Goal: Transaction & Acquisition: Purchase product/service

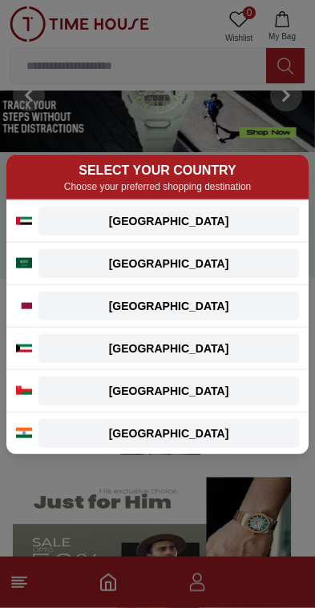
scroll to position [53, 0]
click at [270, 213] on div "[GEOGRAPHIC_DATA]" at bounding box center [168, 221] width 241 height 16
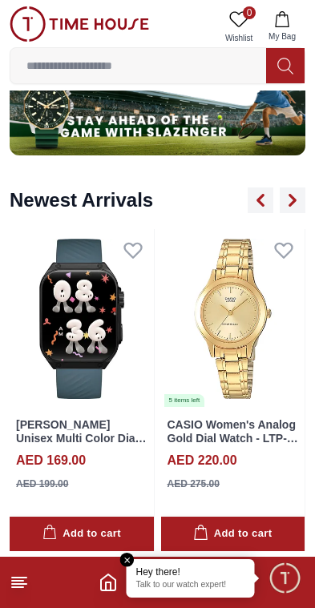
click at [188, 64] on input at bounding box center [138, 66] width 256 height 32
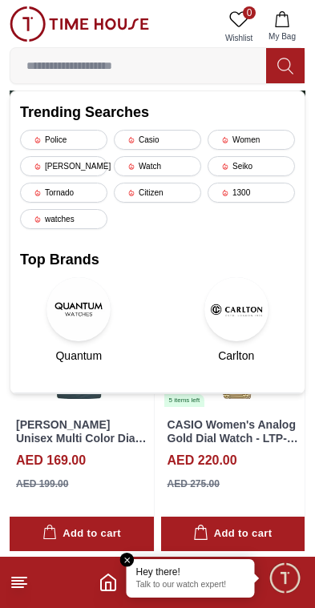
scroll to position [972, 0]
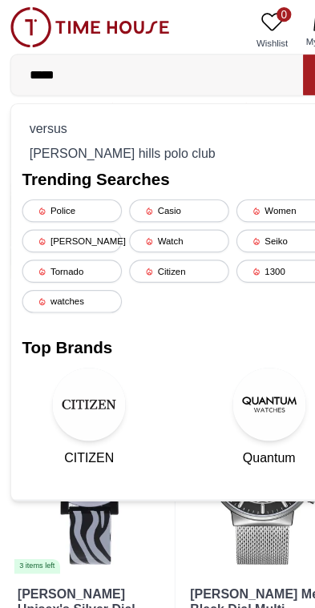
type input "*****"
click at [175, 136] on div "[PERSON_NAME] hills polo club" at bounding box center [157, 134] width 275 height 22
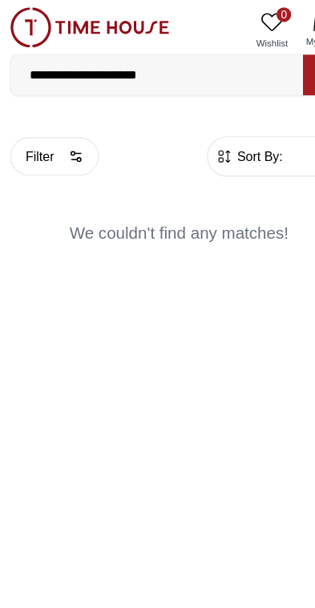
click at [192, 72] on input "**********" at bounding box center [138, 66] width 256 height 32
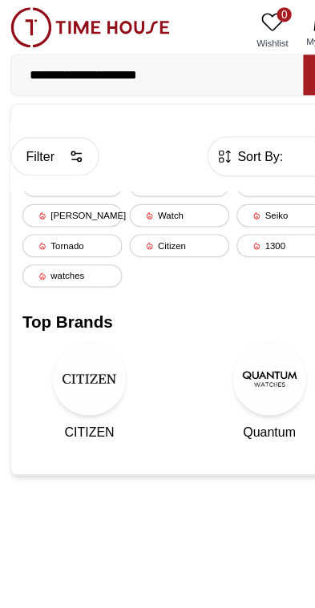
click at [90, 236] on div "watches" at bounding box center [63, 242] width 87 height 20
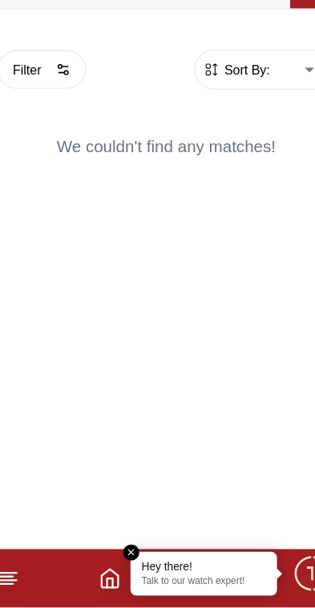
click at [99, 573] on icon "Home" at bounding box center [108, 582] width 19 height 19
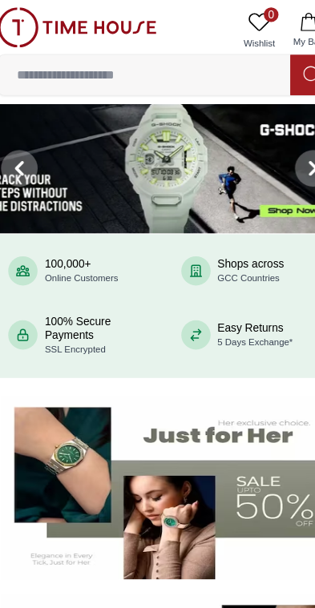
click at [198, 69] on input at bounding box center [138, 66] width 256 height 32
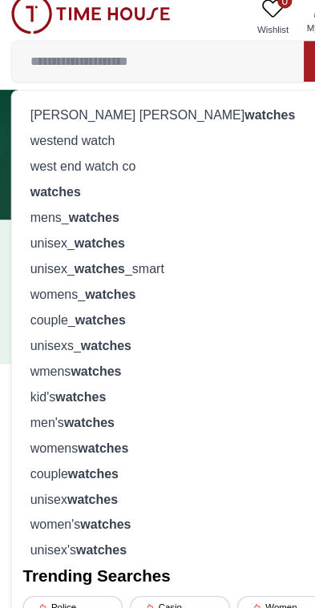
click at [180, 191] on div "mens_ watches" at bounding box center [157, 202] width 275 height 22
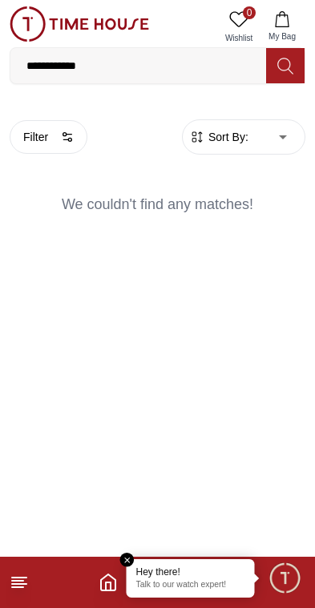
click at [18, 588] on line at bounding box center [17, 588] width 11 height 0
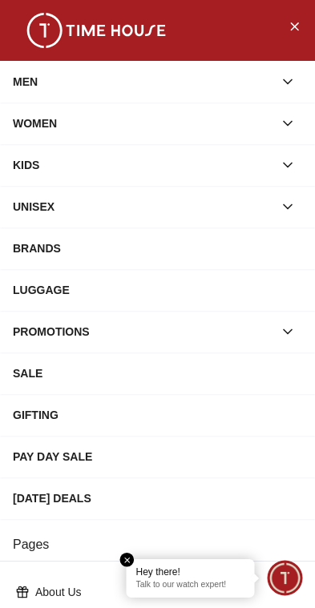
click at [238, 80] on div "MEN" at bounding box center [143, 81] width 261 height 29
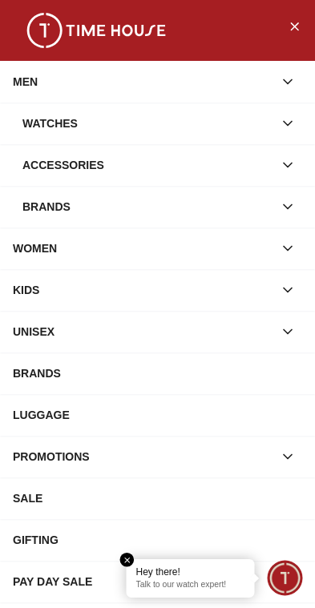
click at [255, 114] on div "Watches" at bounding box center [147, 123] width 251 height 29
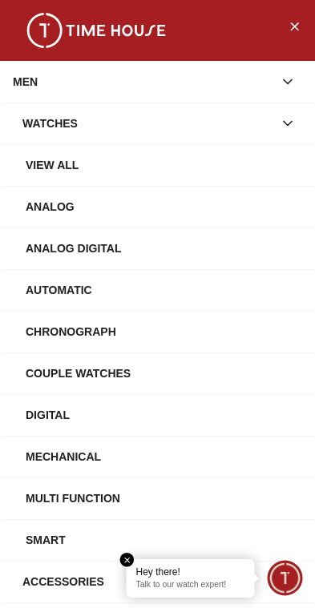
click at [188, 329] on div "Chronograph" at bounding box center [164, 331] width 277 height 29
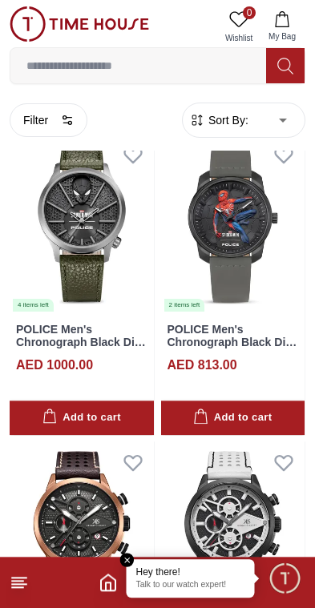
scroll to position [5301, 0]
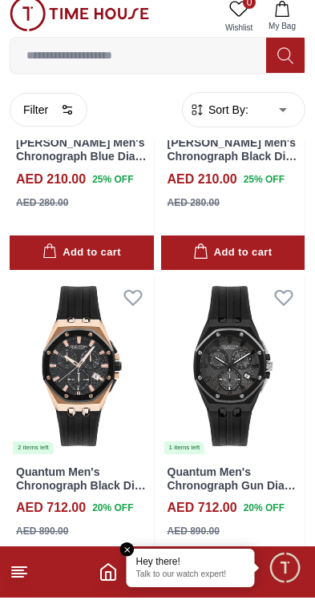
scroll to position [6115, 0]
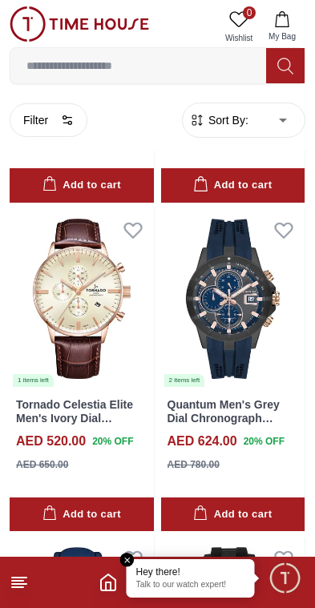
scroll to position [15078, 0]
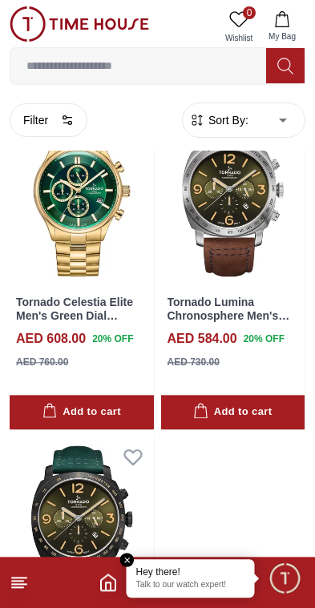
scroll to position [18832, 0]
